Goal: Information Seeking & Learning: Learn about a topic

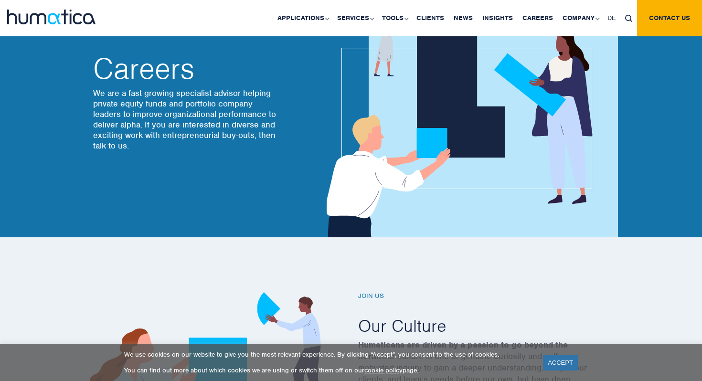
scroll to position [290, 0]
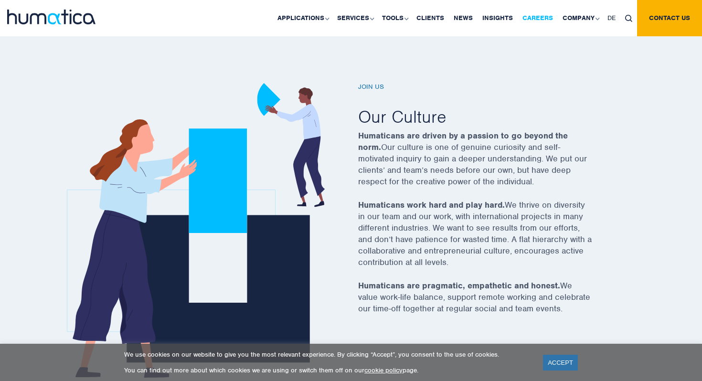
click at [540, 19] on link "Careers" at bounding box center [537, 18] width 40 height 36
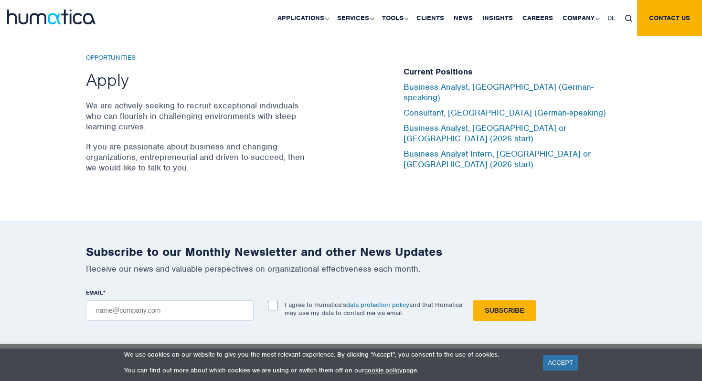
scroll to position [3159, 0]
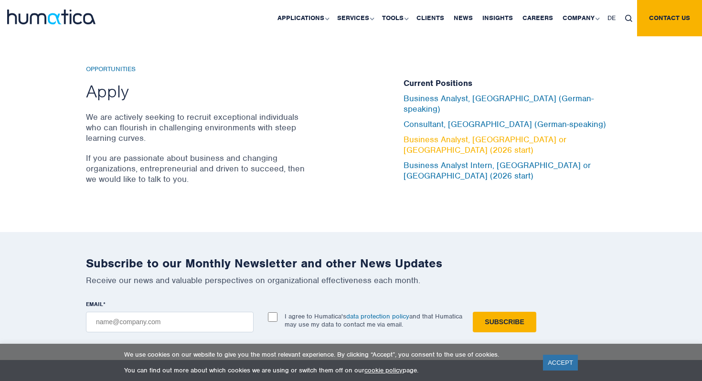
click at [488, 138] on link "Business Analyst, [GEOGRAPHIC_DATA] or [GEOGRAPHIC_DATA] (2026 start)" at bounding box center [484, 144] width 163 height 21
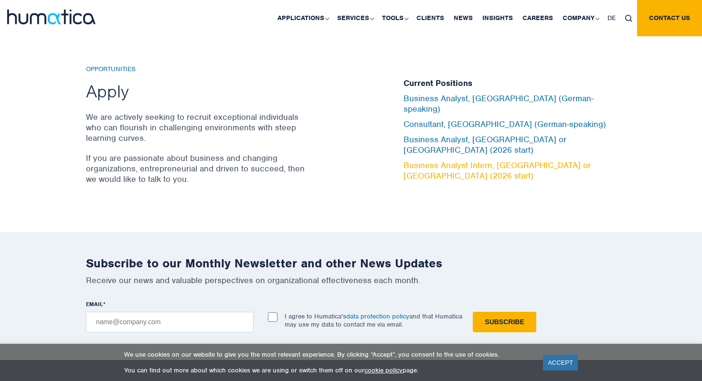
click at [475, 160] on link "Business Analyst Intern, [GEOGRAPHIC_DATA] or [GEOGRAPHIC_DATA] (2026 start)" at bounding box center [496, 170] width 187 height 21
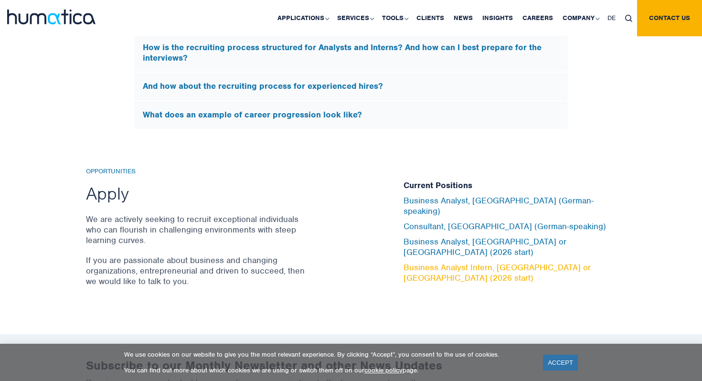
scroll to position [2996, 0]
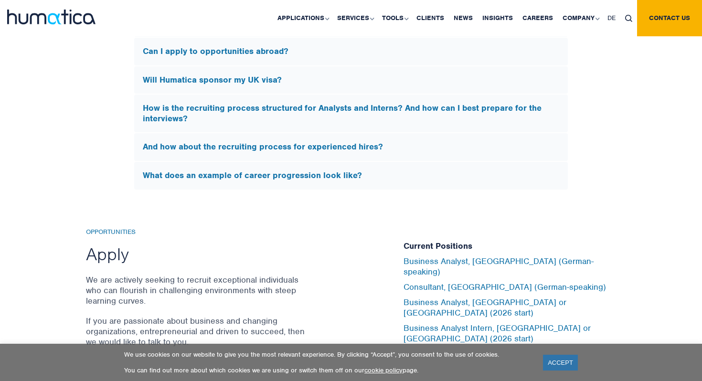
click at [283, 173] on h5 "What does an example of career progression look like?" at bounding box center [351, 175] width 416 height 11
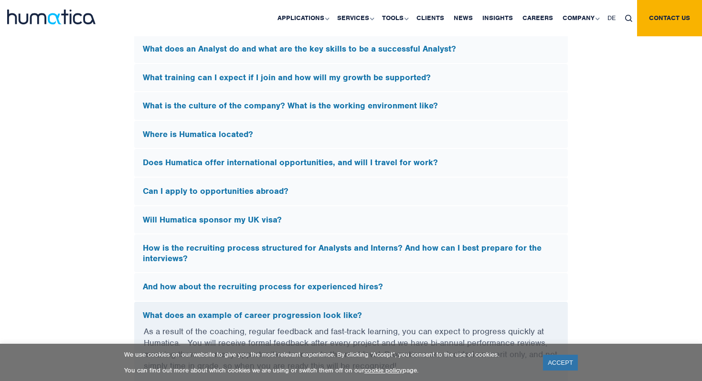
scroll to position [2700, 0]
